Goal: Task Accomplishment & Management: Use online tool/utility

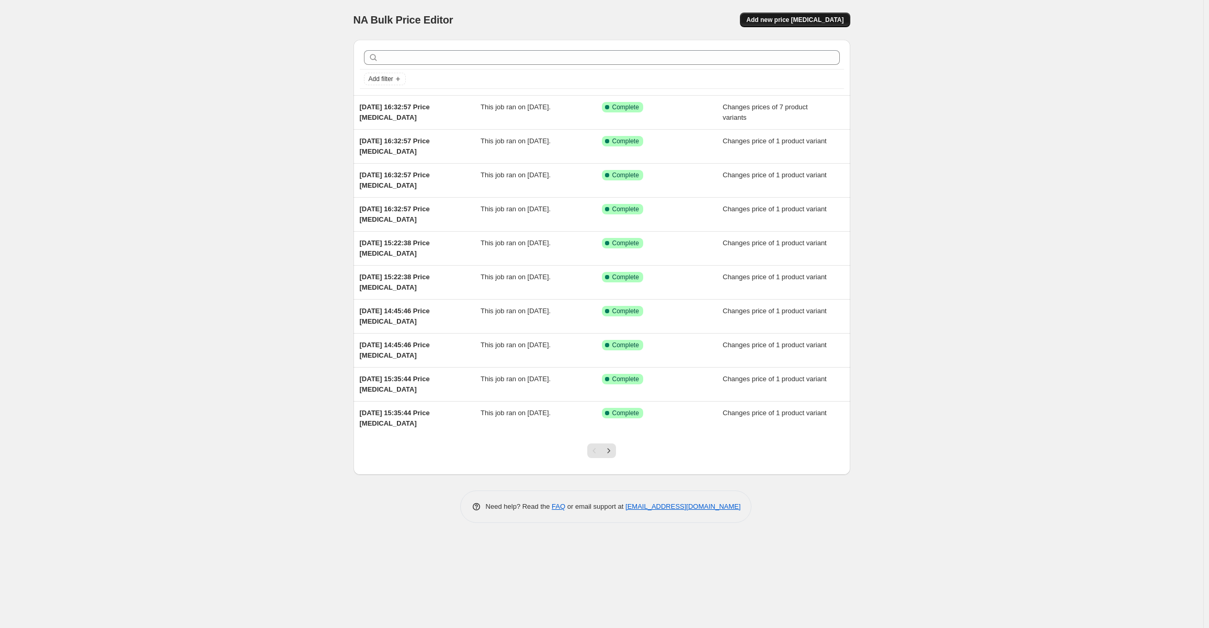
click at [771, 24] on button "Add new price [MEDICAL_DATA]" at bounding box center [795, 20] width 110 height 15
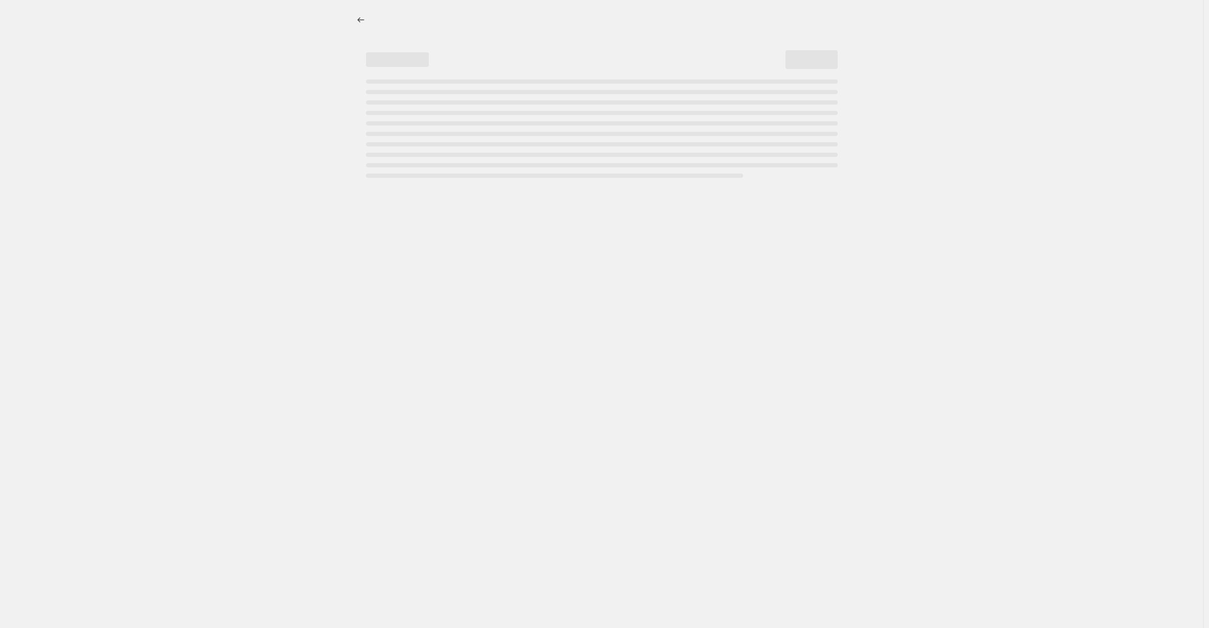
select select "percentage"
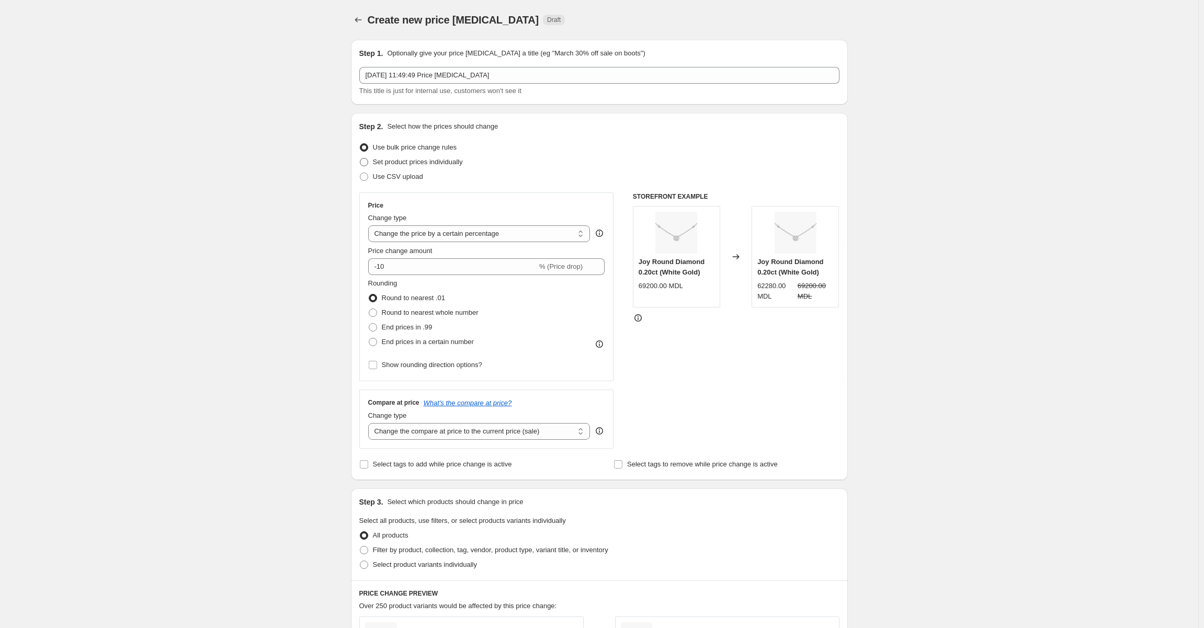
click at [372, 161] on label "Set product prices individually" at bounding box center [411, 162] width 104 height 15
click at [360, 158] on input "Set product prices individually" at bounding box center [360, 158] width 1 height 1
radio input "true"
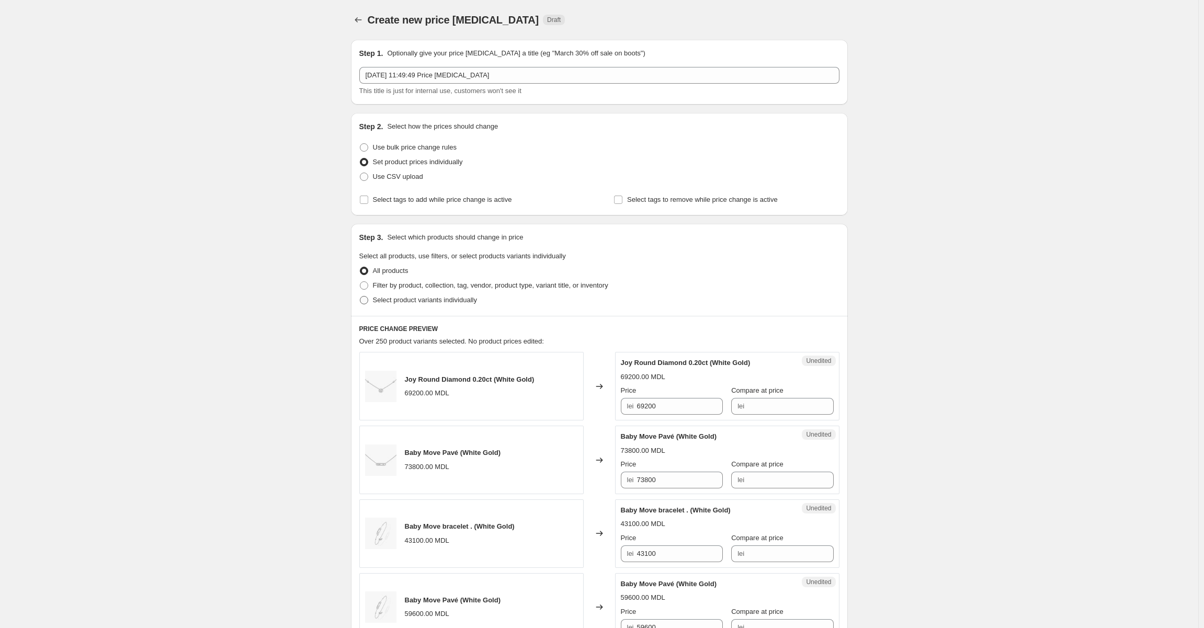
click at [368, 304] on span at bounding box center [364, 300] width 8 height 8
click at [360, 296] on input "Select product variants individually" at bounding box center [360, 296] width 1 height 1
radio input "true"
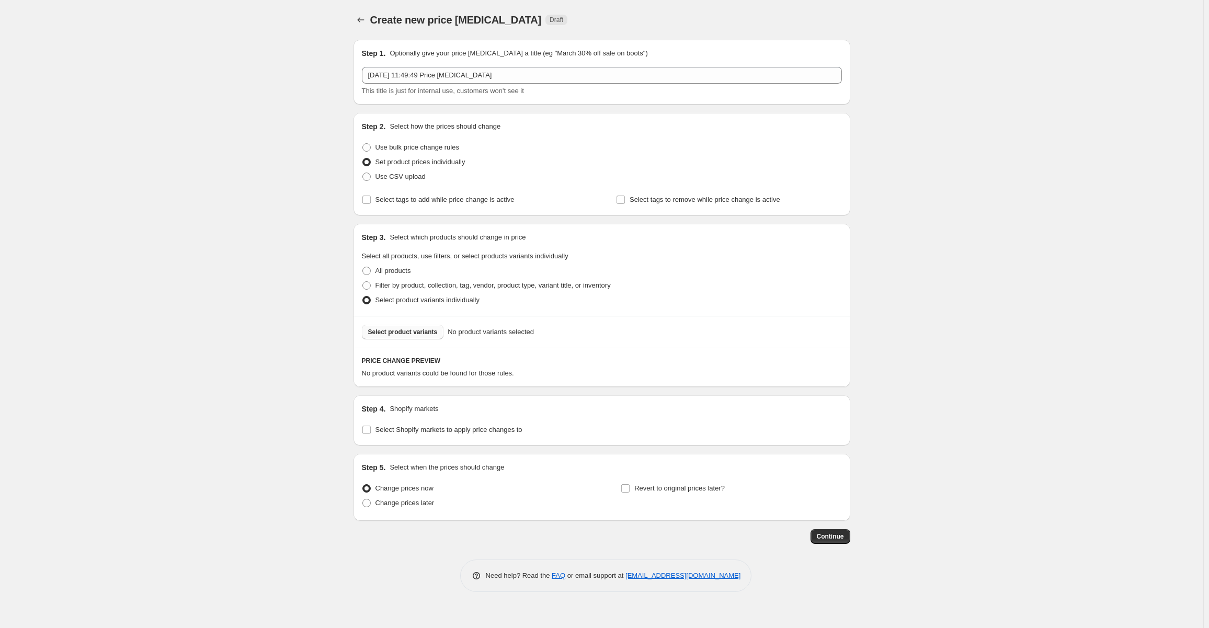
click at [388, 332] on span "Select product variants" at bounding box center [403, 332] width 70 height 8
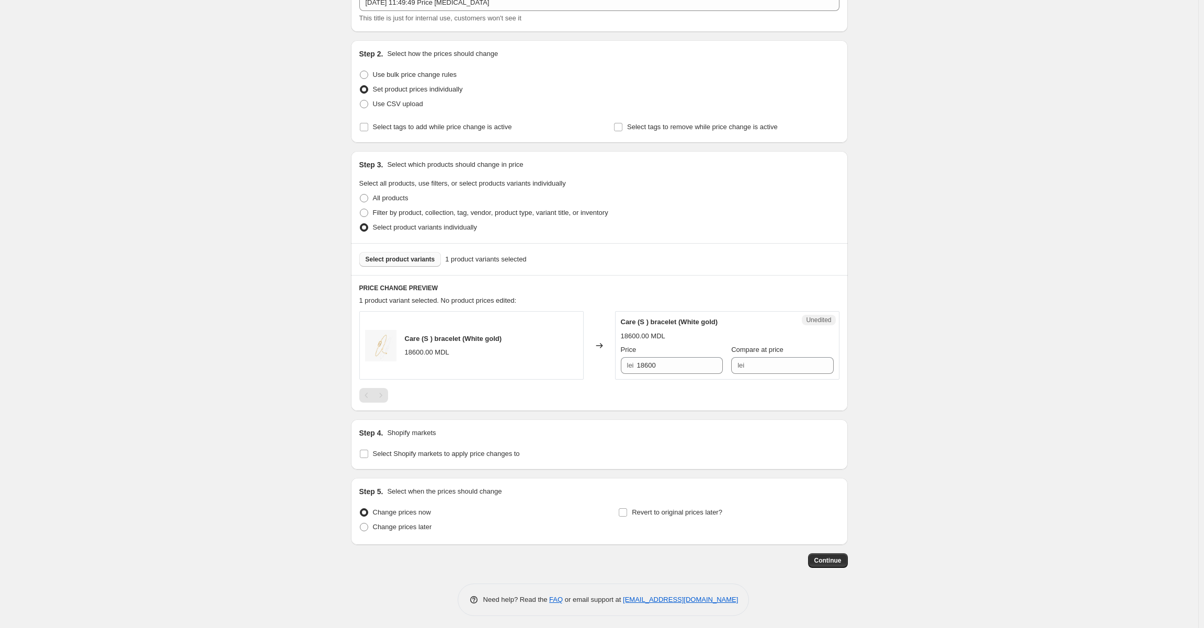
scroll to position [76, 0]
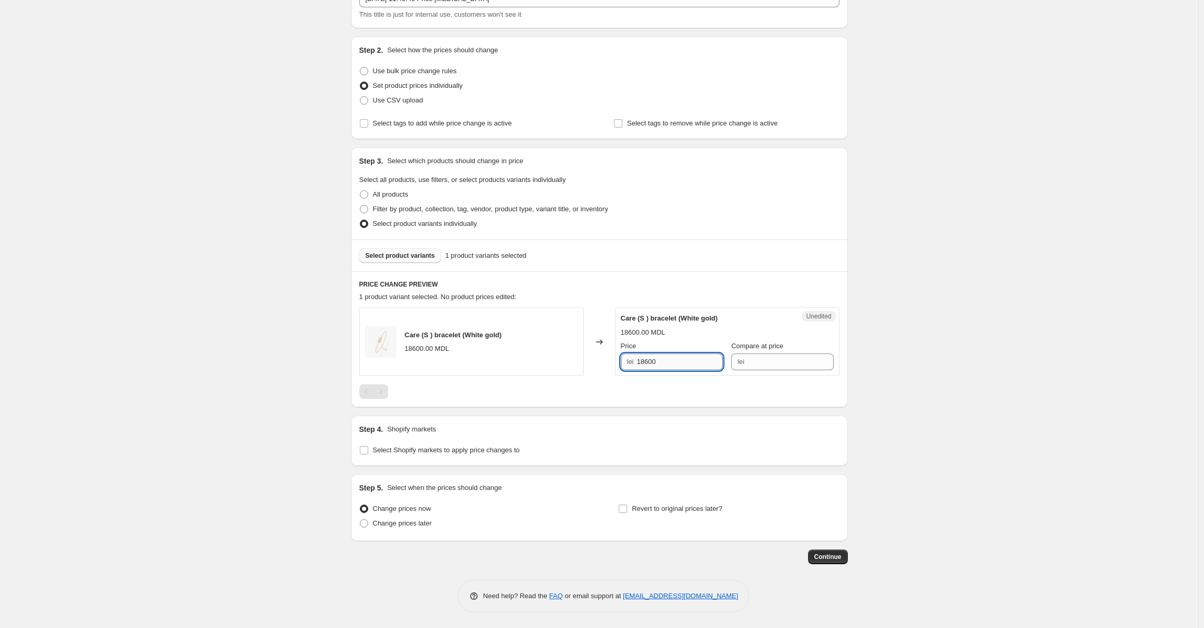
click at [660, 361] on input "18600" at bounding box center [680, 361] width 86 height 17
drag, startPoint x: 660, startPoint y: 361, endPoint x: 599, endPoint y: 350, distance: 61.6
click at [599, 350] on div "Care (S ) bracelet (White gold) 18600.00 MDL Changed to Unedited Care (S ) brac…" at bounding box center [599, 341] width 480 height 68
type input "19000"
click at [960, 308] on div "Create new price [MEDICAL_DATA]. This page is ready Create new price [MEDICAL_D…" at bounding box center [599, 276] width 1198 height 704
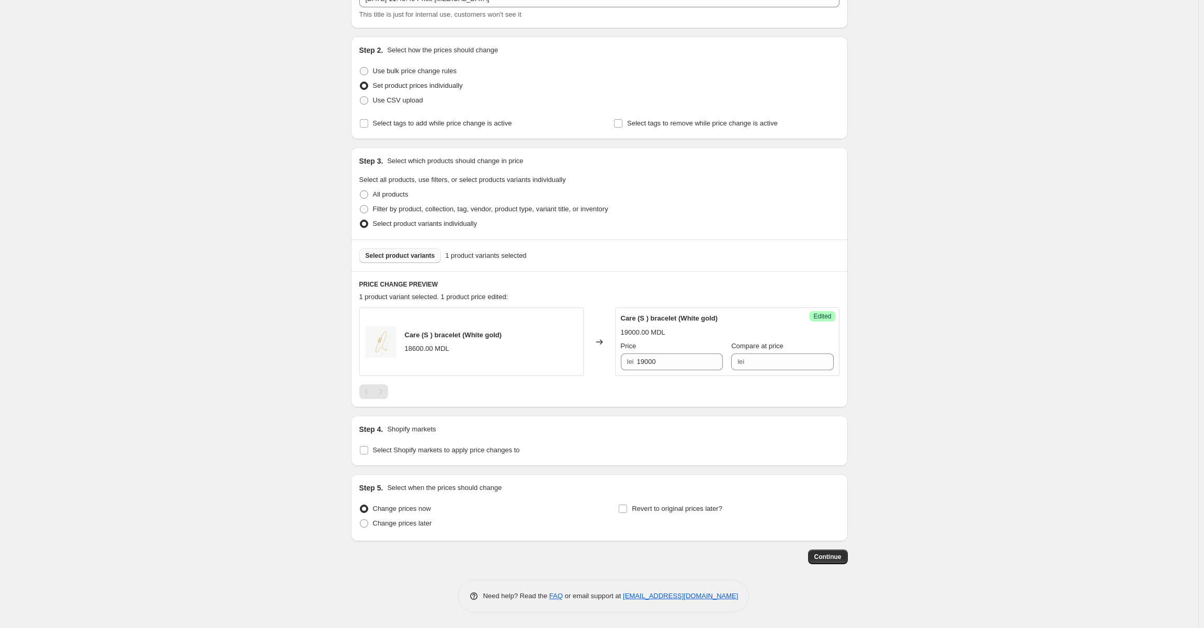
click at [370, 258] on span "Select product variants" at bounding box center [400, 255] width 70 height 8
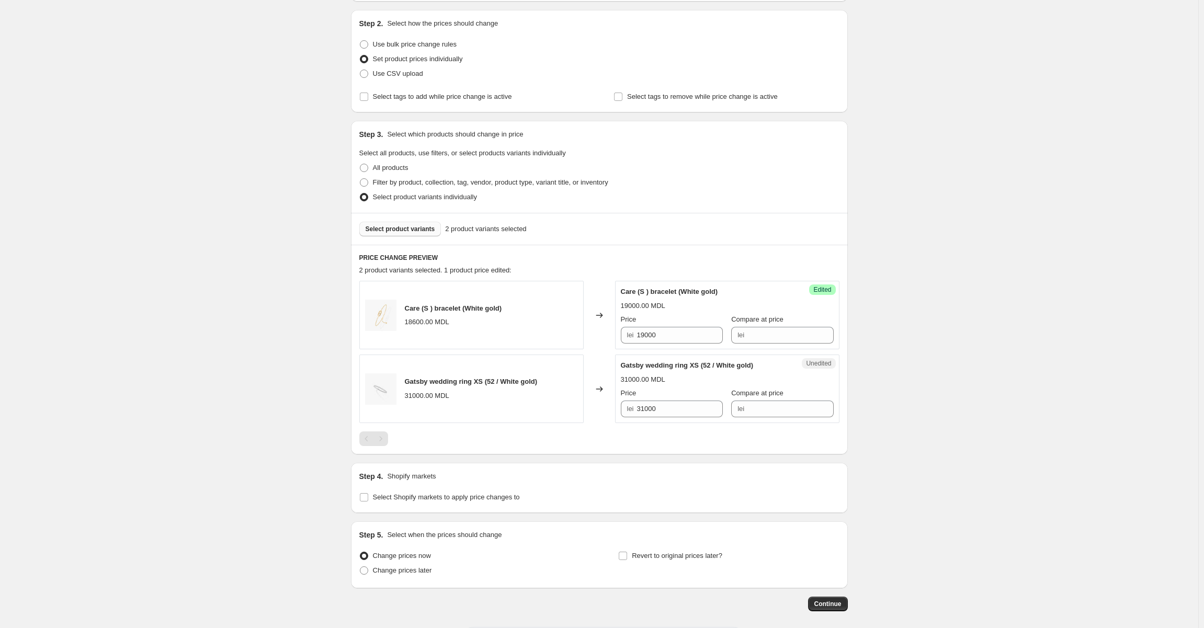
scroll to position [129, 0]
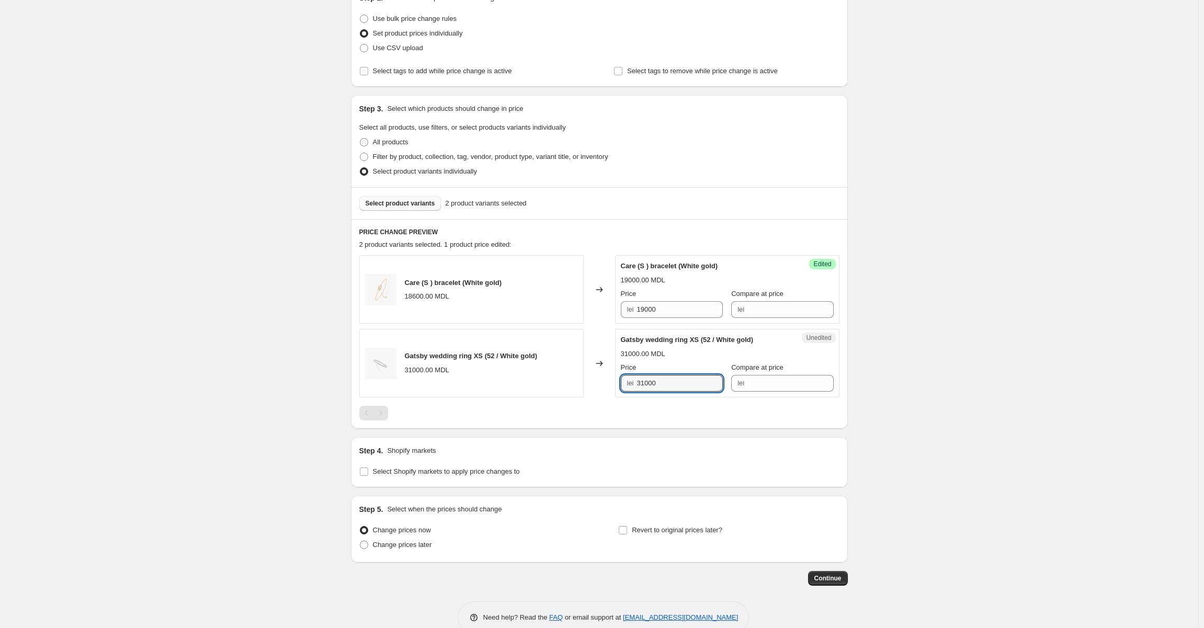
drag, startPoint x: 667, startPoint y: 383, endPoint x: 633, endPoint y: 383, distance: 34.0
click at [633, 383] on div "lei 31000" at bounding box center [672, 383] width 102 height 17
type input "21700"
drag, startPoint x: 923, startPoint y: 361, endPoint x: 880, endPoint y: 402, distance: 59.2
click at [922, 361] on div "Create new price [MEDICAL_DATA]. This page is ready Create new price [MEDICAL_D…" at bounding box center [599, 260] width 1198 height 778
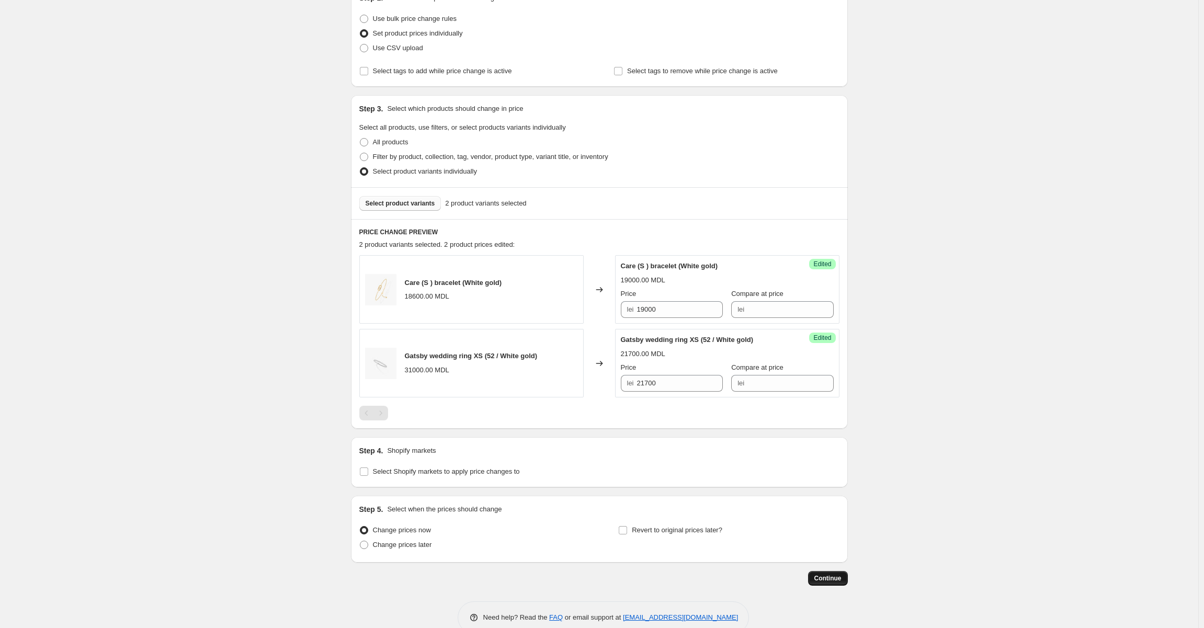
click at [840, 584] on button "Continue" at bounding box center [828, 578] width 40 height 15
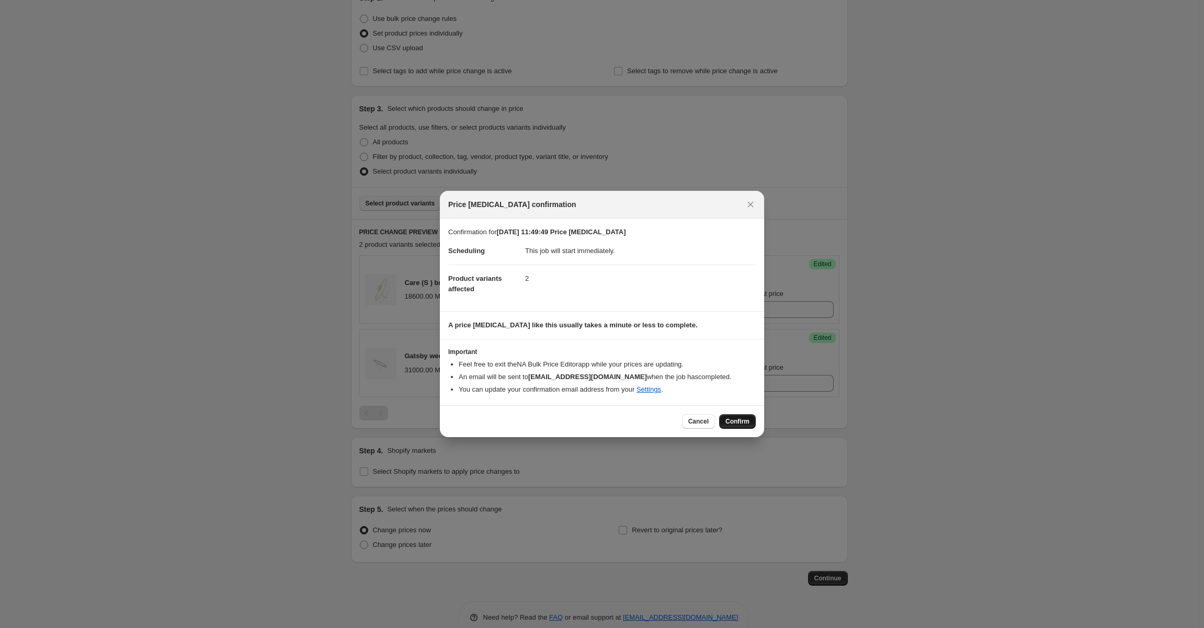
click at [738, 421] on span "Confirm" at bounding box center [737, 421] width 24 height 8
